Goal: Task Accomplishment & Management: Use online tool/utility

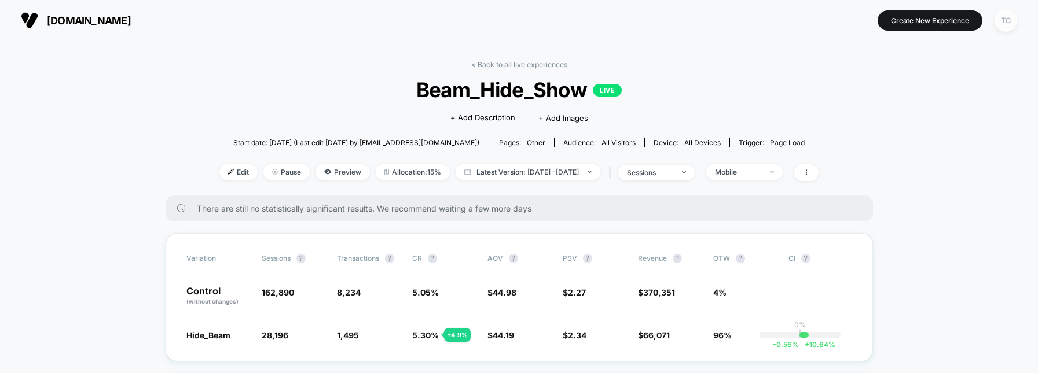
click at [1009, 19] on div "TC" at bounding box center [1005, 20] width 23 height 23
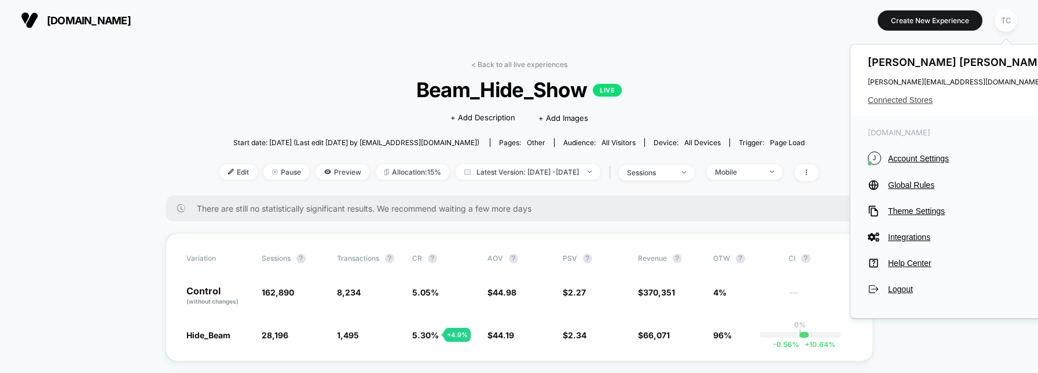
click at [911, 100] on span "Connected Stores" at bounding box center [959, 99] width 183 height 9
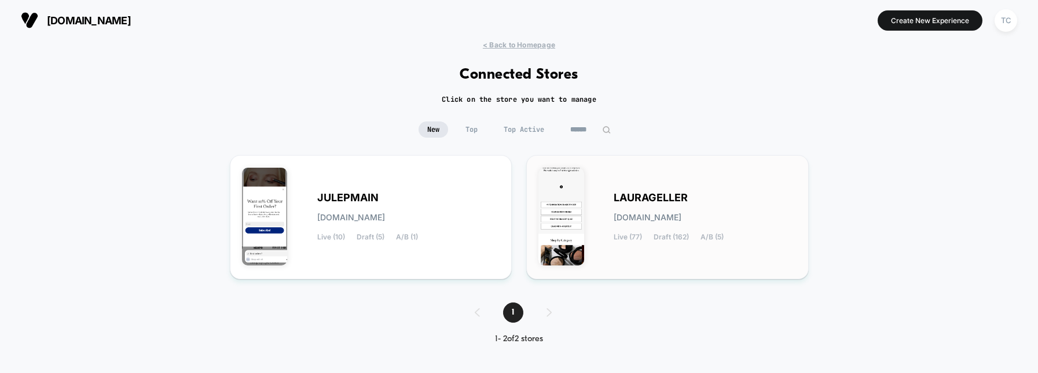
click at [666, 214] on span "[DOMAIN_NAME]" at bounding box center [647, 218] width 68 height 8
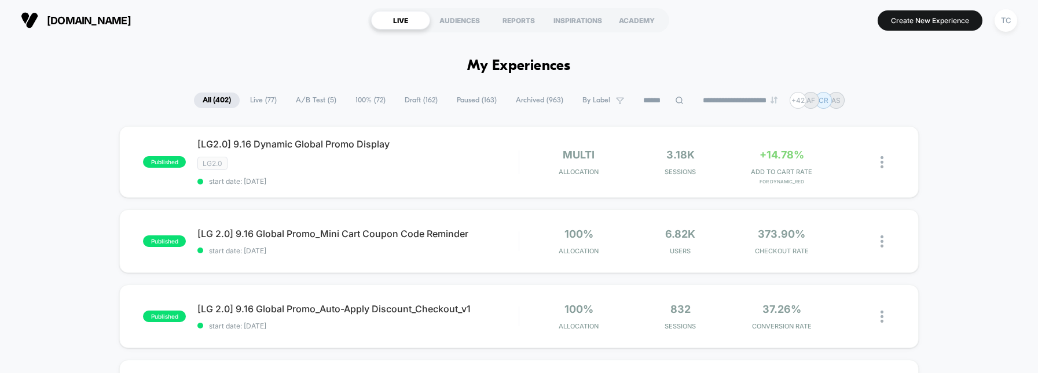
click at [308, 104] on span "A/B Test ( 5 )" at bounding box center [316, 101] width 58 height 16
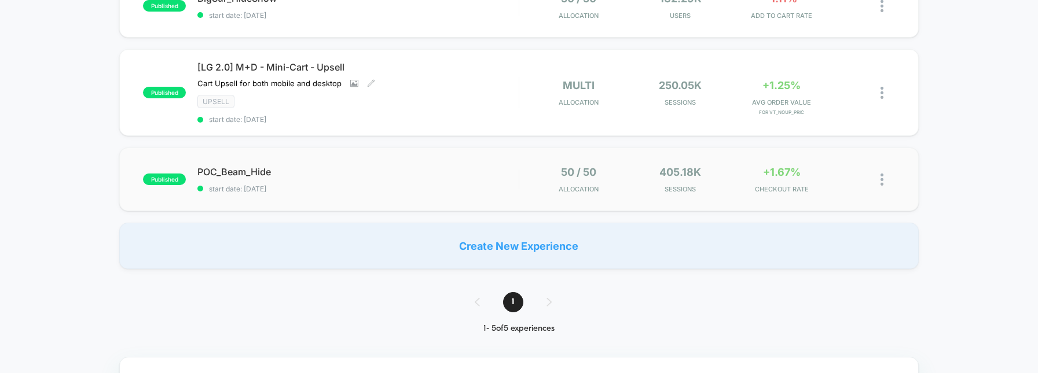
scroll to position [326, 0]
